Goal: Task Accomplishment & Management: Manage account settings

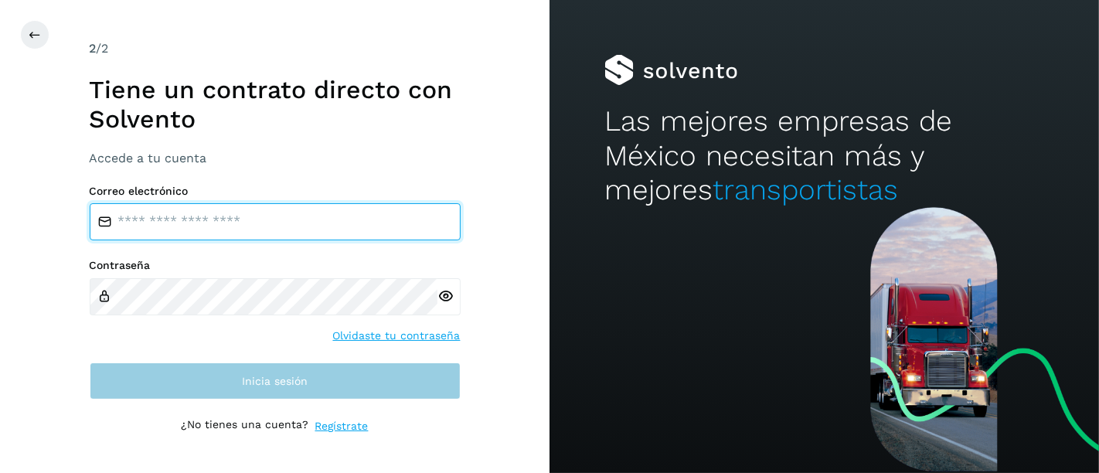
type input "**********"
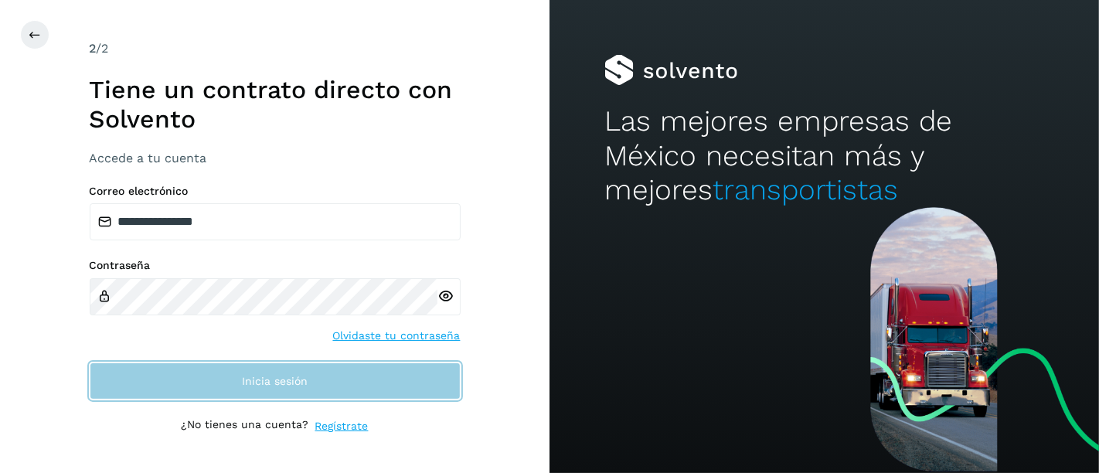
click at [250, 376] on span "Inicia sesión" at bounding box center [275, 381] width 66 height 11
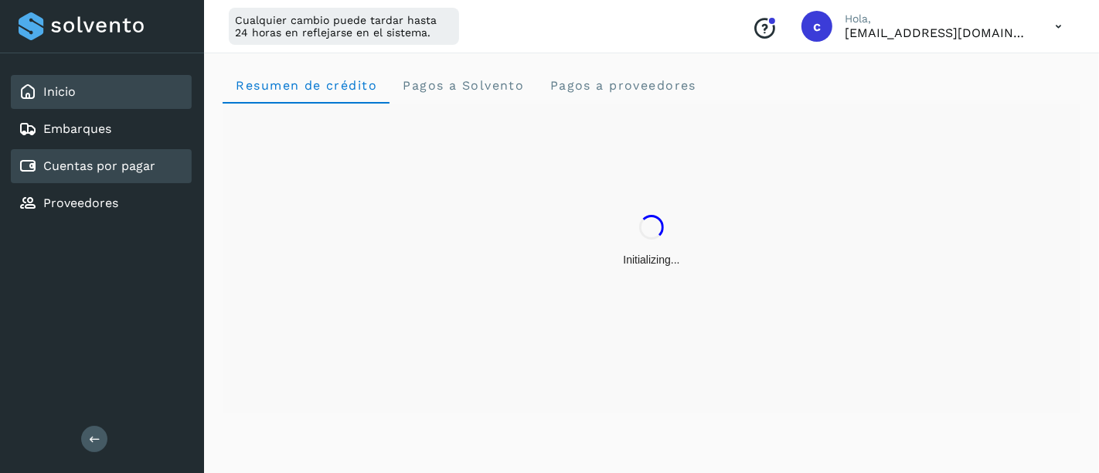
click at [103, 150] on div "Cuentas por pagar" at bounding box center [101, 166] width 181 height 34
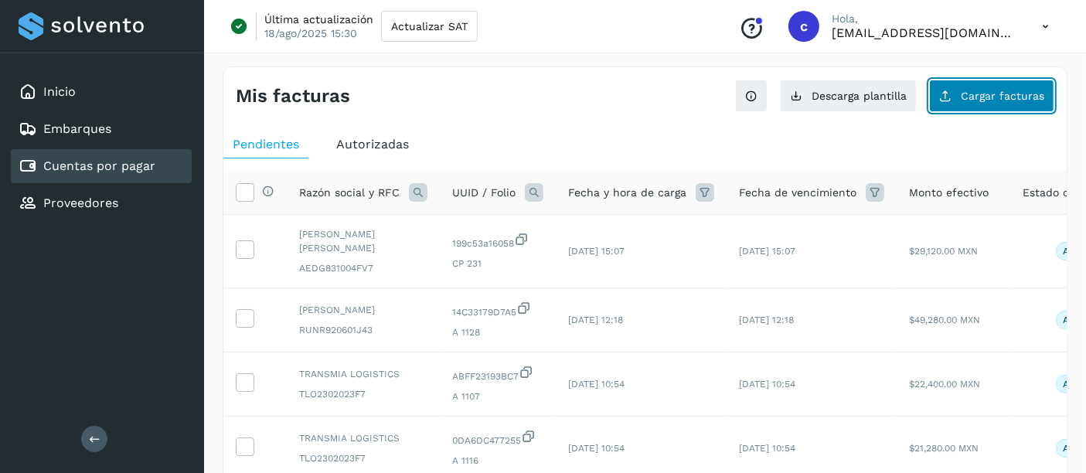
click at [970, 98] on span "Cargar facturas" at bounding box center [1002, 95] width 83 height 11
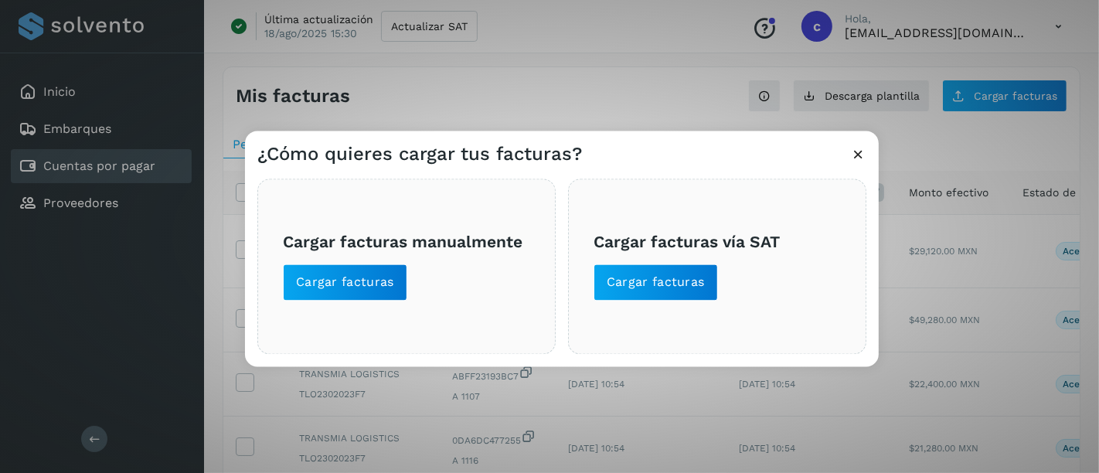
click at [643, 104] on div "¿Cómo quieres cargar tus facturas? Cargar facturas manualmente Cargar facturas …" at bounding box center [549, 236] width 1099 height 473
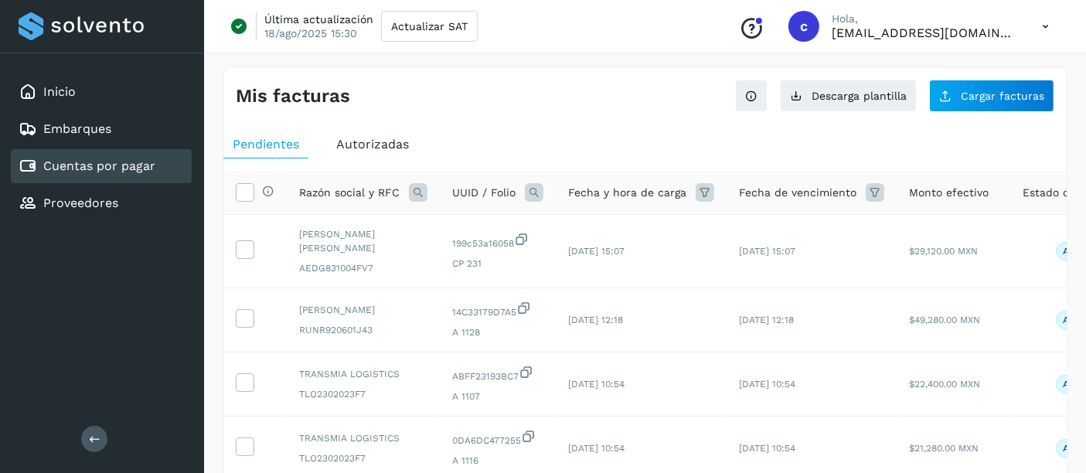
click at [531, 190] on icon at bounding box center [534, 192] width 19 height 19
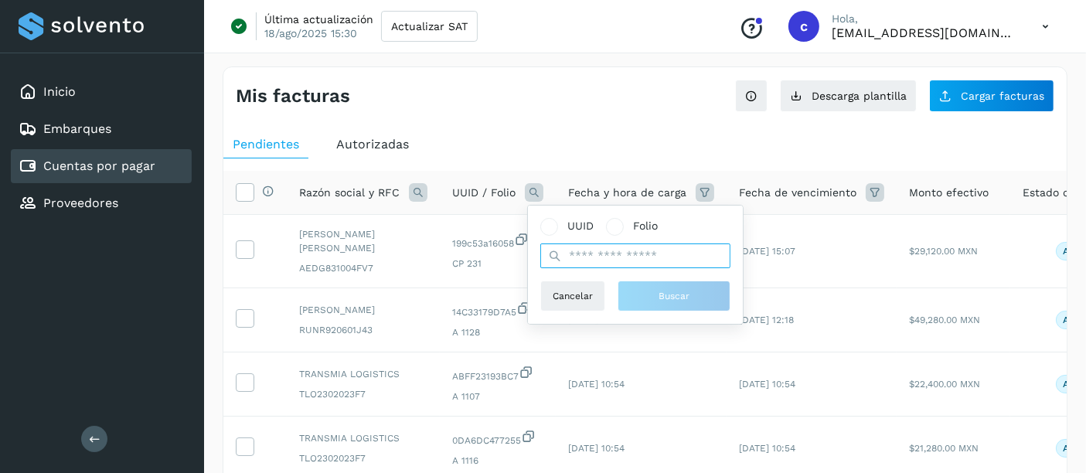
click at [587, 257] on input "text" at bounding box center [635, 256] width 190 height 25
paste input "**********"
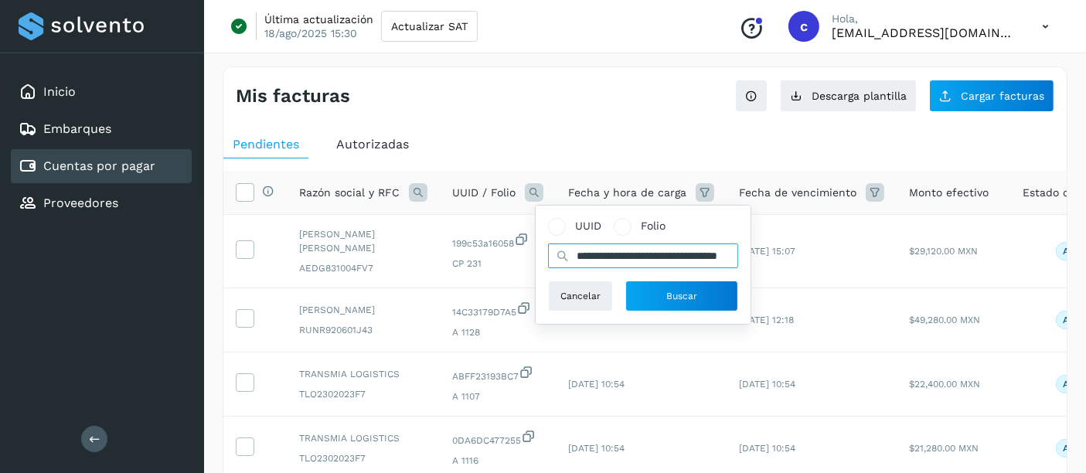
scroll to position [0, 53]
type input "**********"
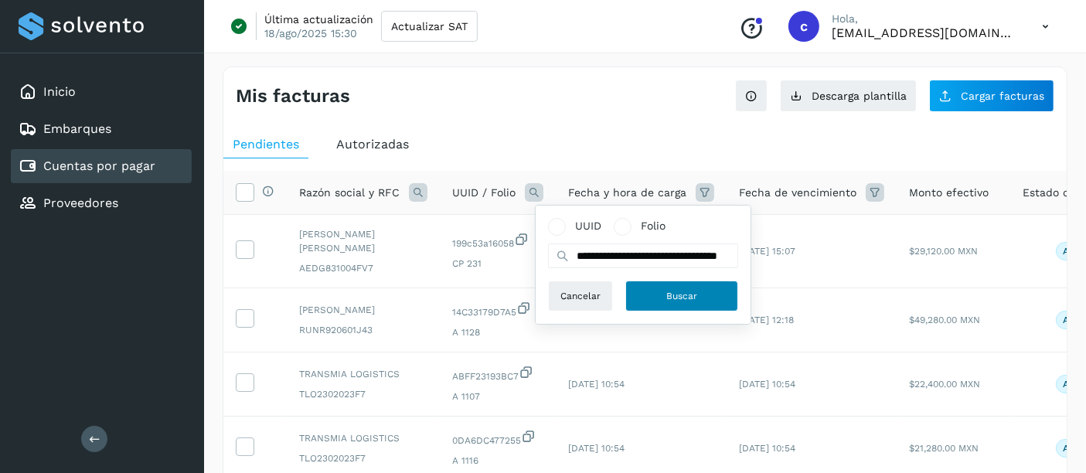
click at [663, 308] on button "Buscar" at bounding box center [681, 296] width 113 height 31
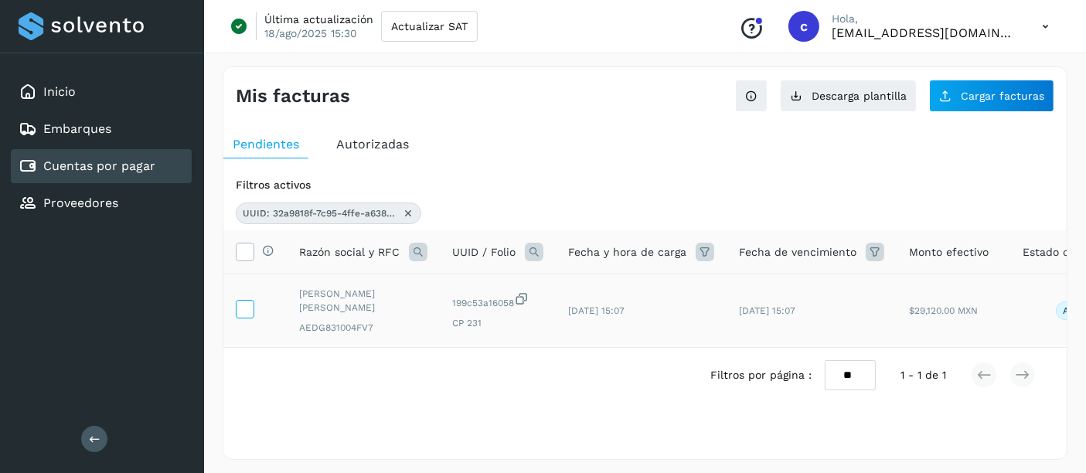
click at [247, 306] on icon at bounding box center [245, 308] width 16 height 16
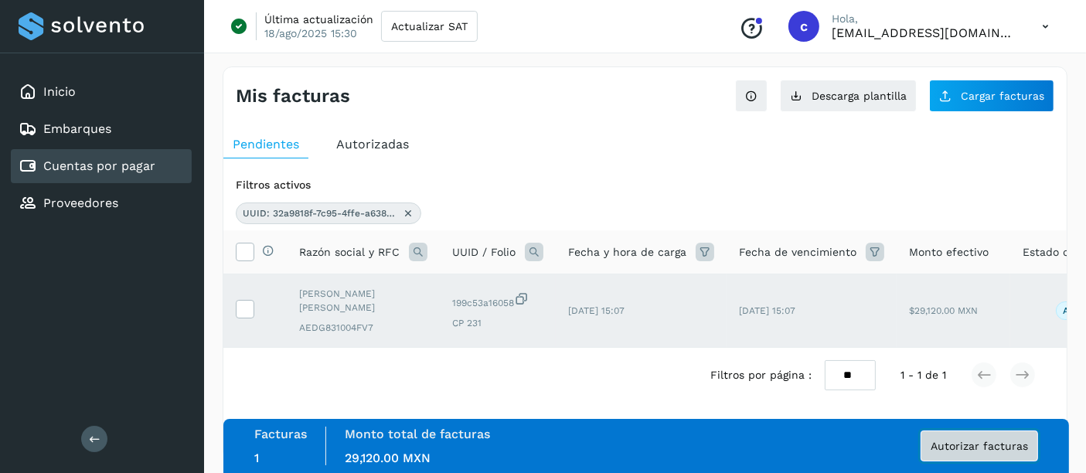
click at [961, 452] on button "Autorizar facturas" at bounding box center [979, 446] width 117 height 31
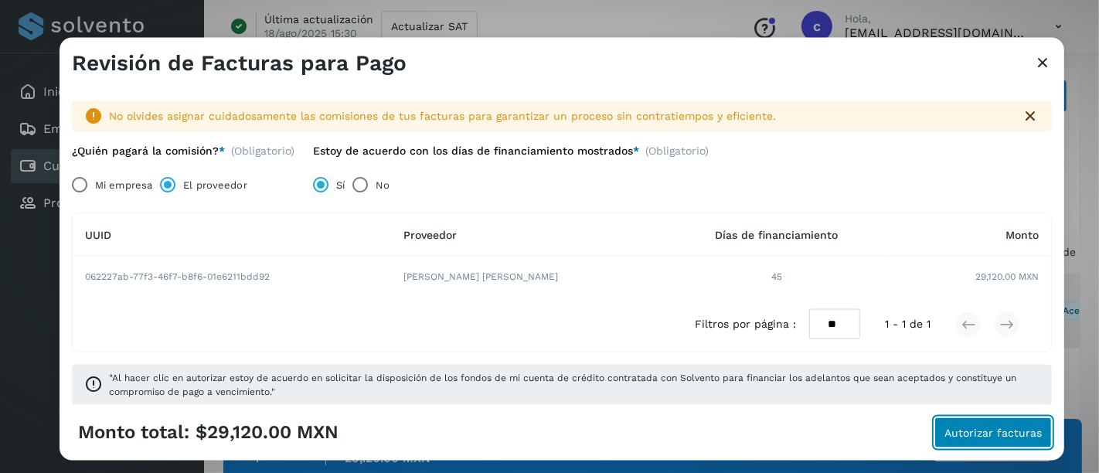
click at [979, 441] on button "Autorizar facturas" at bounding box center [993, 432] width 117 height 31
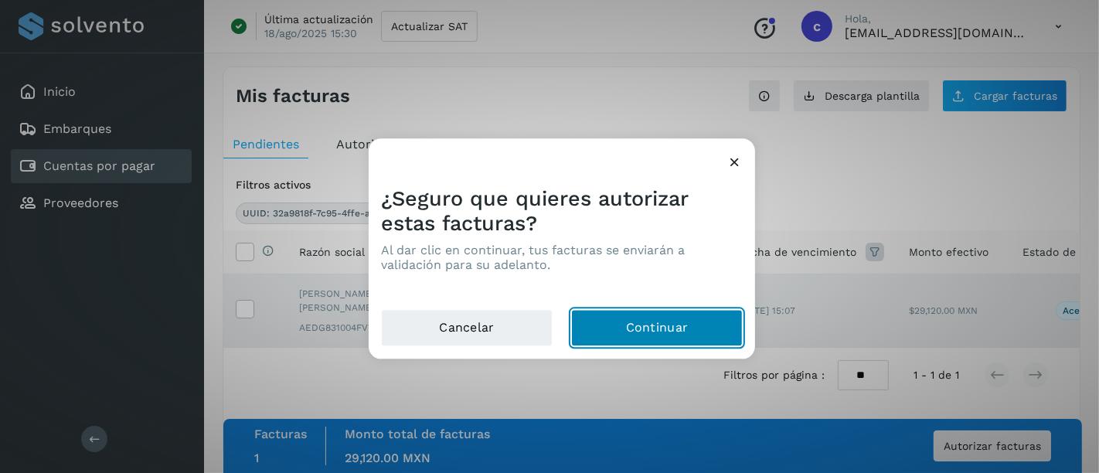
click at [673, 338] on button "Continuar" at bounding box center [657, 328] width 172 height 37
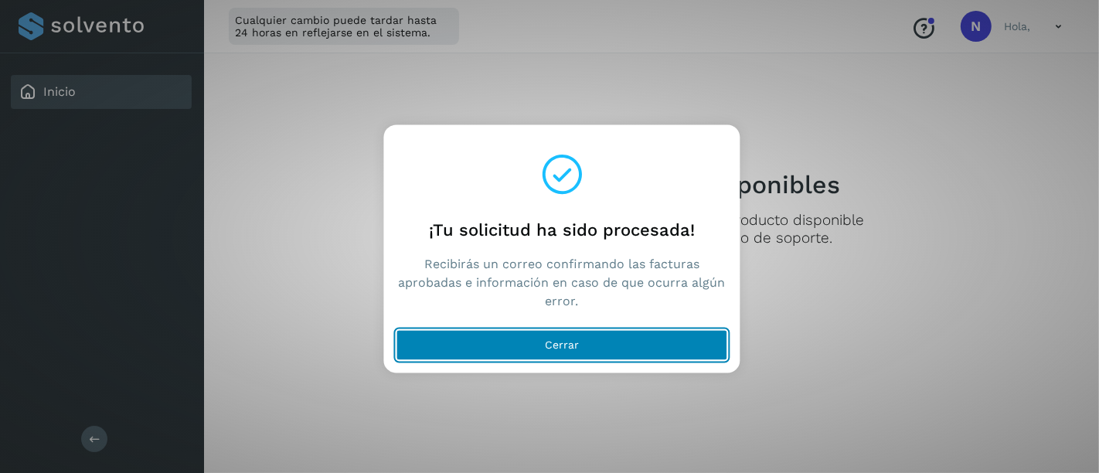
click at [496, 334] on button "Cerrar" at bounding box center [563, 345] width 332 height 31
